Goal: Find specific page/section: Find specific page/section

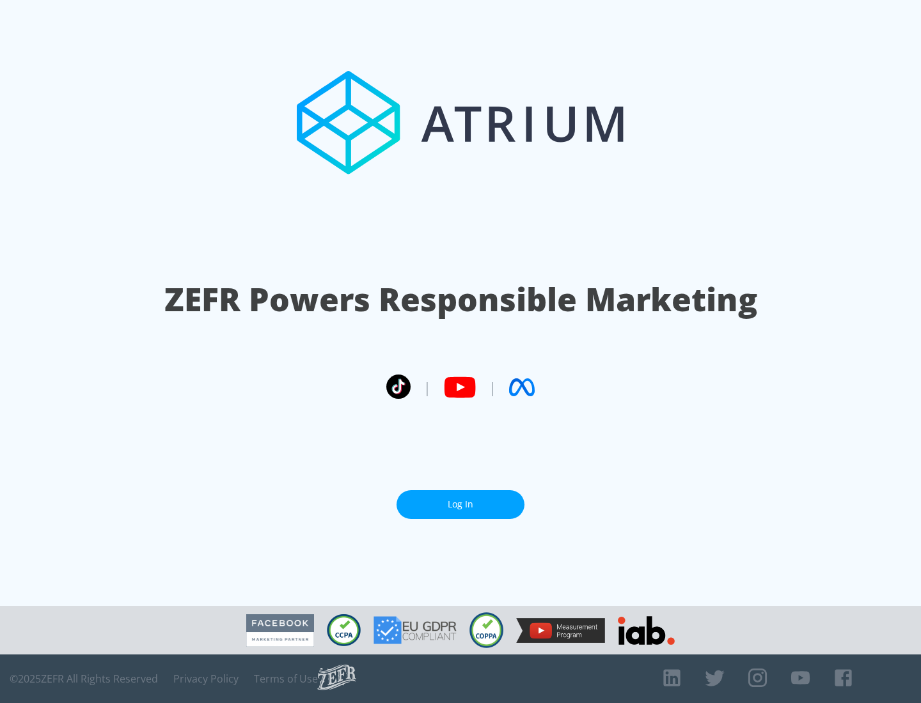
click at [460, 499] on link "Log In" at bounding box center [461, 505] width 128 height 29
